Goal: Navigation & Orientation: Find specific page/section

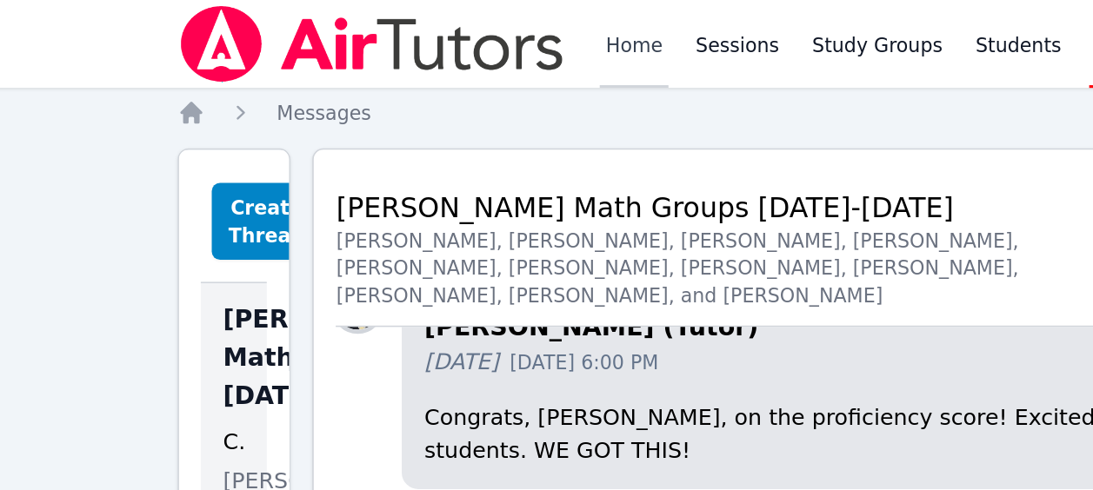
click at [429, 30] on link "Home" at bounding box center [424, 28] width 43 height 56
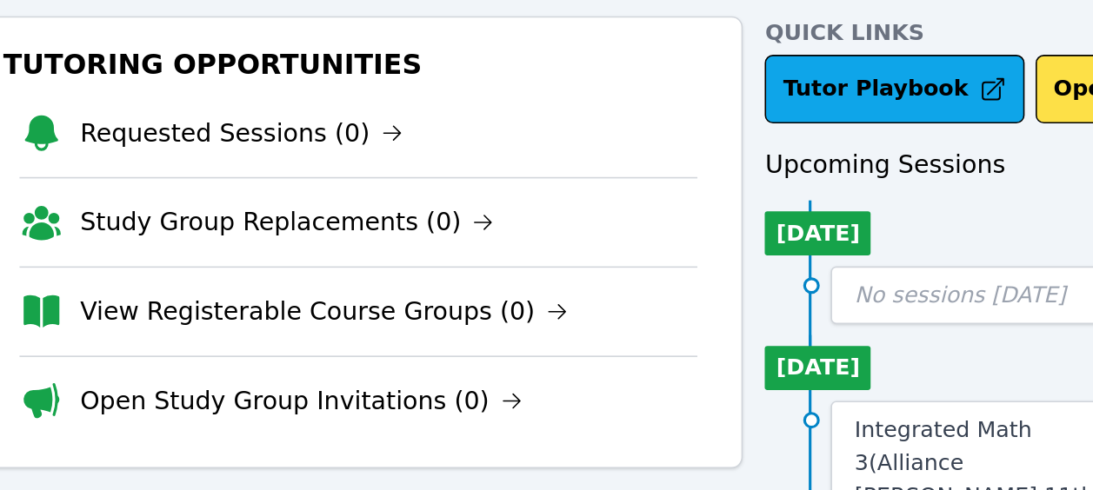
scroll to position [83, 0]
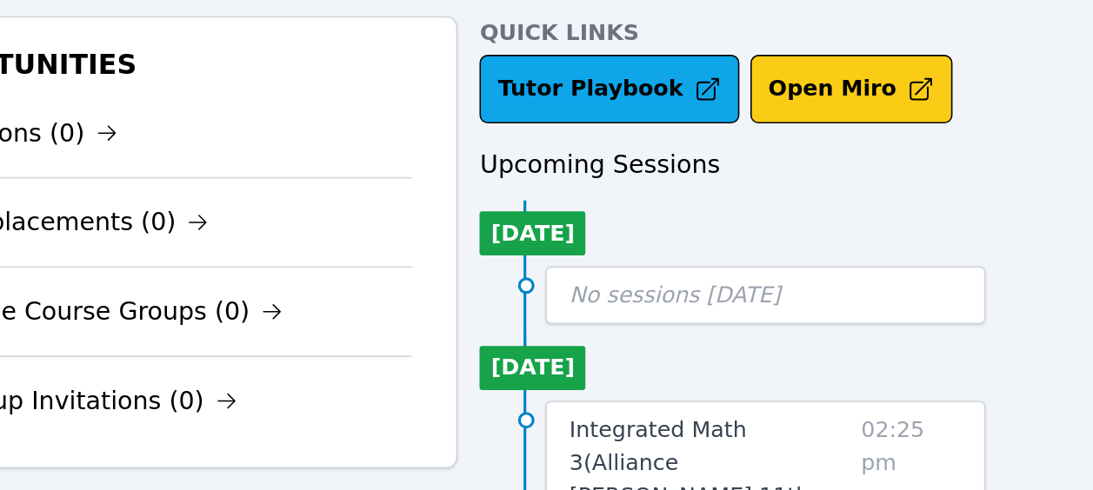
click at [846, 62] on button "Open Miro" at bounding box center [872, 56] width 128 height 43
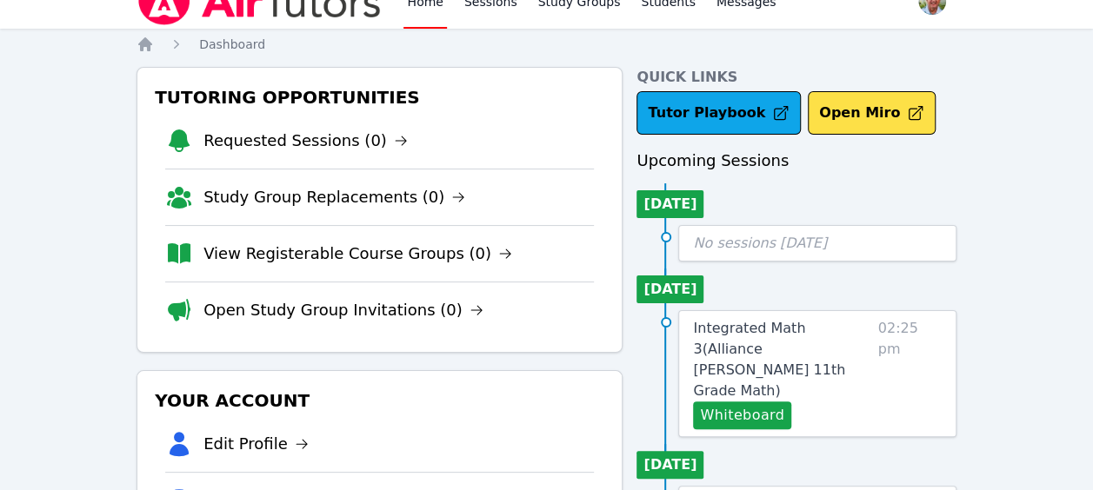
scroll to position [0, 0]
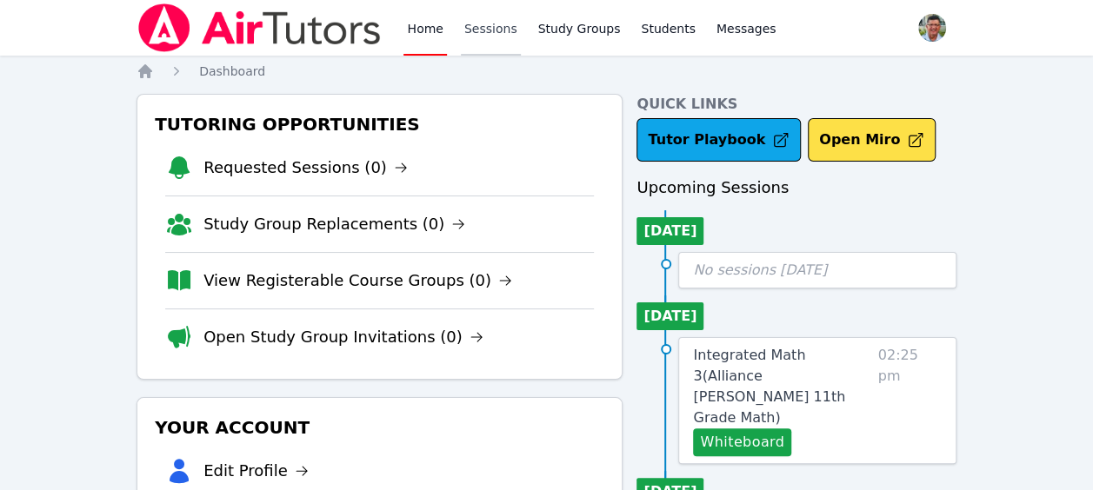
click at [484, 35] on link "Sessions" at bounding box center [491, 28] width 60 height 56
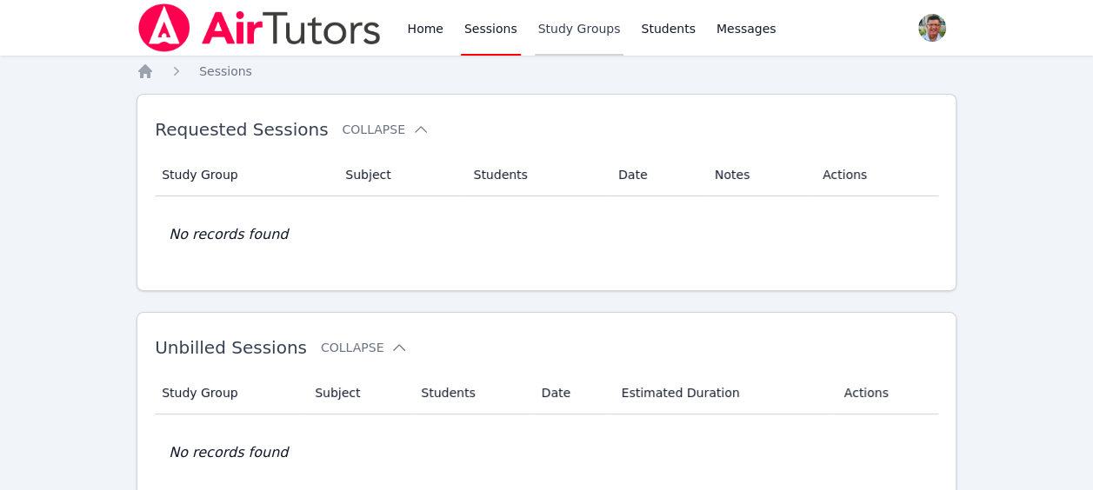
click at [560, 30] on link "Study Groups" at bounding box center [580, 28] width 90 height 56
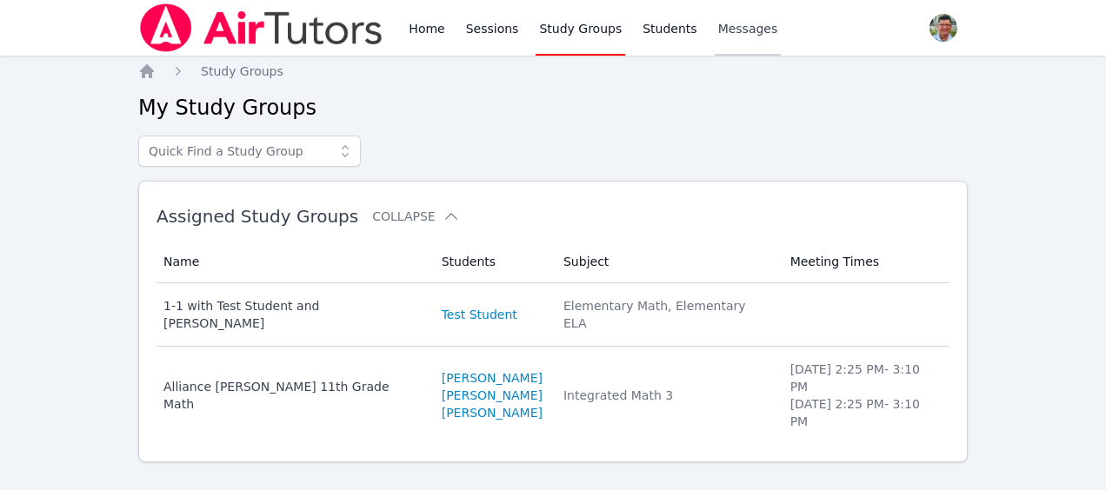
click at [725, 32] on span "Messages" at bounding box center [748, 28] width 60 height 17
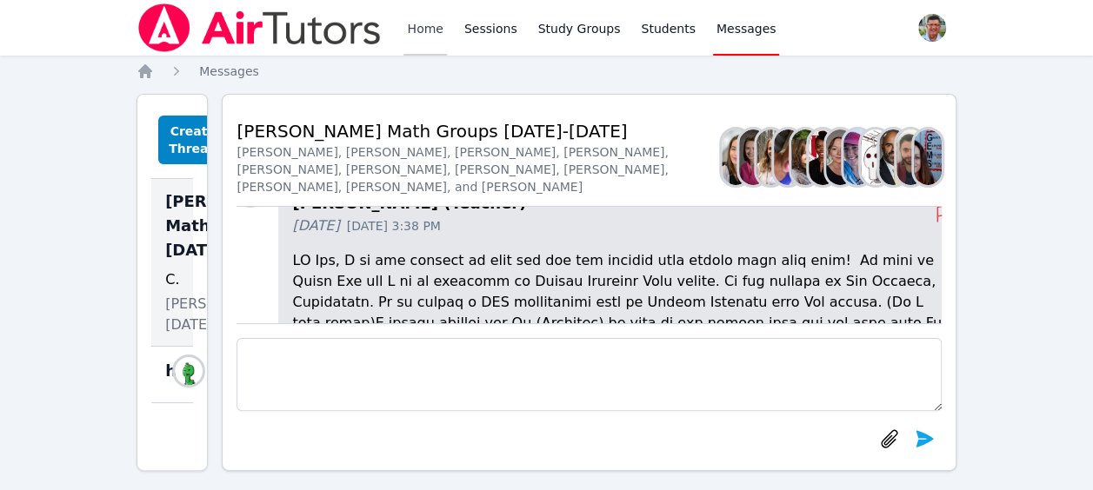
click at [420, 30] on link "Home" at bounding box center [424, 28] width 43 height 56
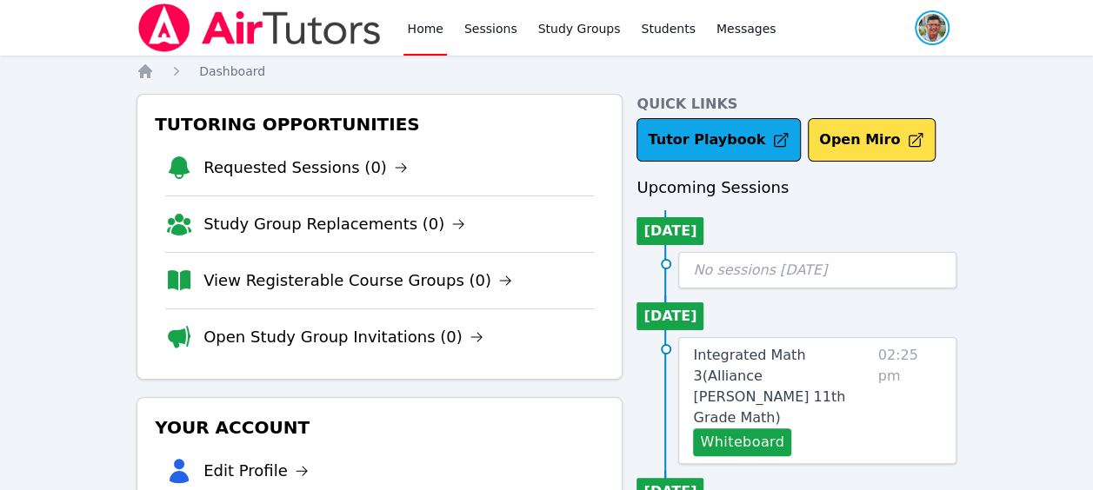
click at [942, 22] on span "button" at bounding box center [932, 28] width 38 height 38
